Goal: Go to known website: Go to known website

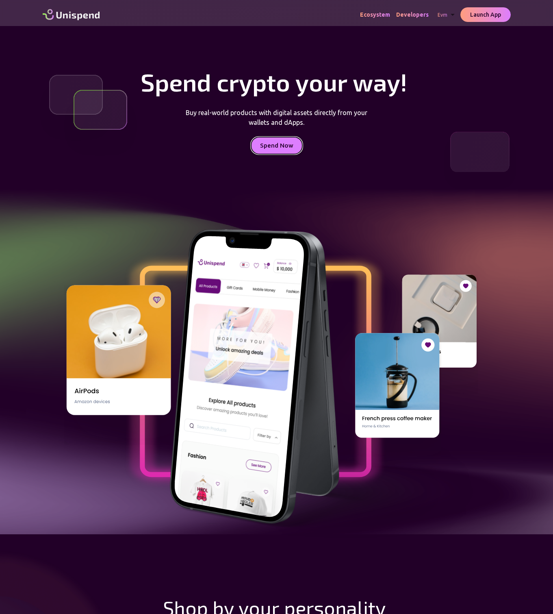
click at [276, 146] on span "Spend Now" at bounding box center [276, 145] width 33 height 11
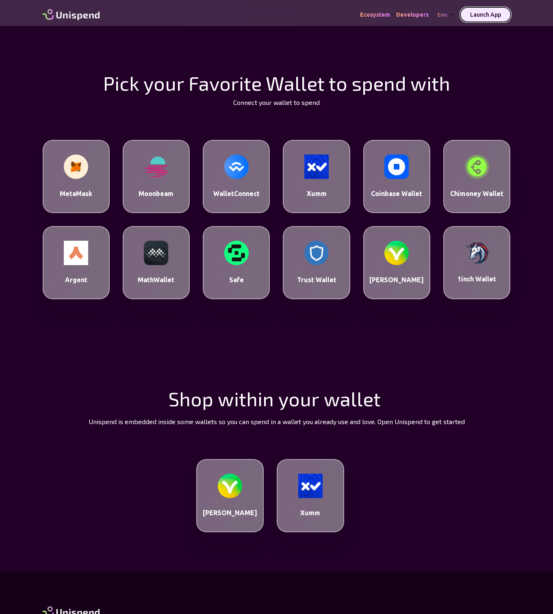
click at [485, 15] on span "Launch App" at bounding box center [485, 14] width 31 height 7
